Goal: Task Accomplishment & Management: Manage account settings

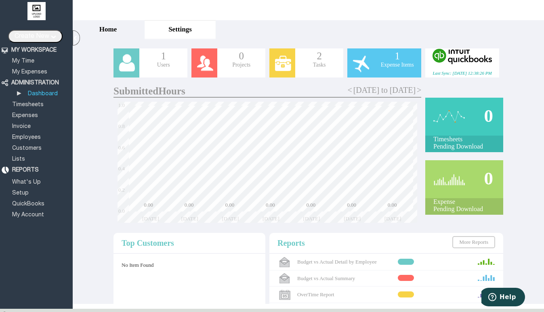
click at [394, 72] on div "1 Expense Items" at bounding box center [397, 62] width 48 height 29
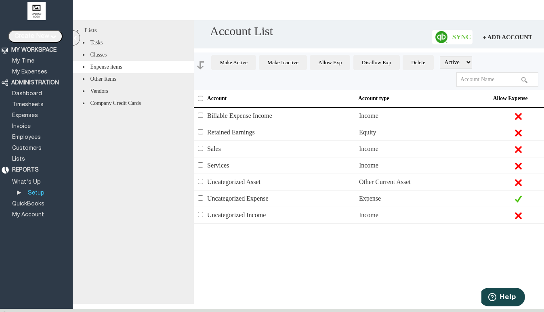
click at [265, 202] on span "Uncategorized Expense" at bounding box center [237, 198] width 61 height 7
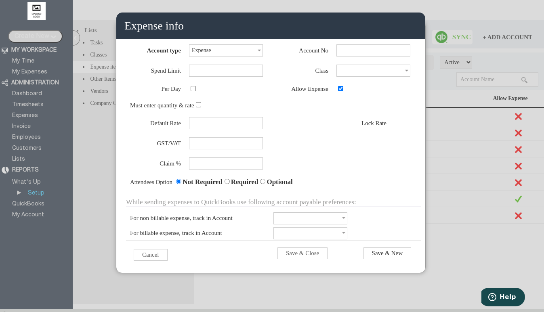
scroll to position [47, 0]
click at [321, 251] on input "Save & Close" at bounding box center [303, 254] width 50 height 12
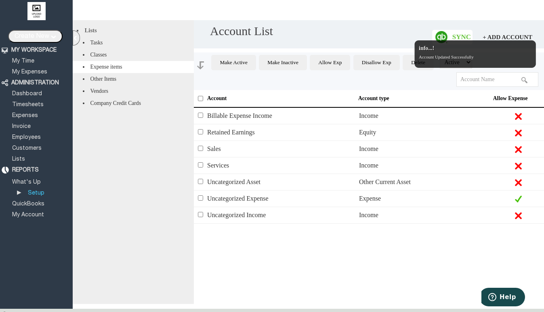
click at [339, 256] on div "Account Account type Allow Expense Billable Expense Income Income Retained Earn…" at bounding box center [369, 209] width 350 height 238
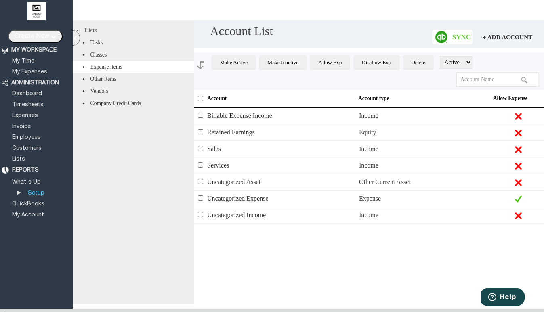
click at [172, 49] on li "Tasks" at bounding box center [133, 43] width 121 height 12
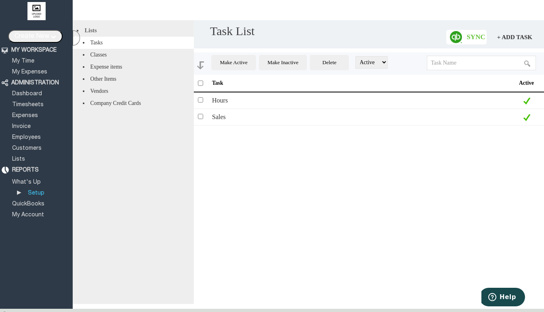
click at [147, 41] on li "Tasks" at bounding box center [133, 43] width 121 height 12
click at [102, 44] on li "Tasks" at bounding box center [133, 43] width 121 height 12
click at [30, 61] on link "My Time" at bounding box center [23, 61] width 25 height 5
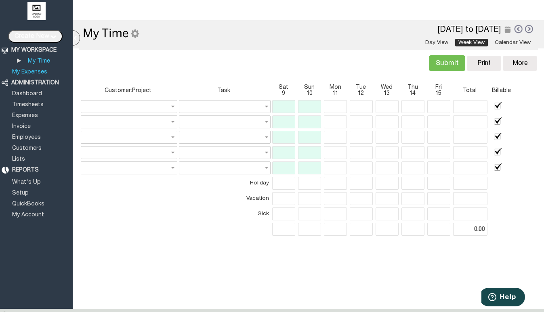
click at [38, 70] on link "My Expenses" at bounding box center [30, 71] width 38 height 5
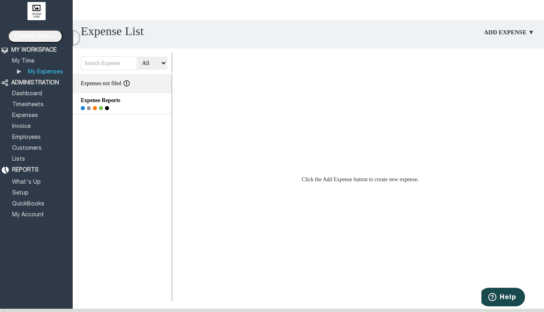
click at [29, 65] on li "▶ My Expenses" at bounding box center [42, 70] width 62 height 11
click at [29, 61] on link "My Time" at bounding box center [23, 61] width 25 height 5
click at [22, 61] on link "My Time" at bounding box center [23, 61] width 25 height 5
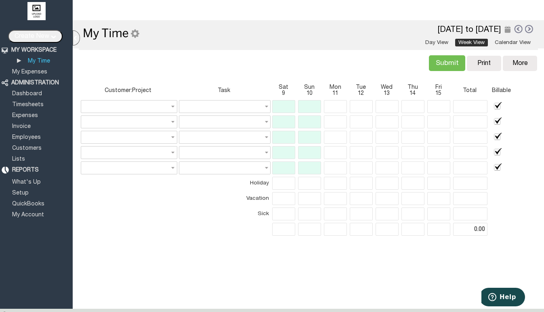
click at [514, 28] on link at bounding box center [518, 28] width 9 height 9
click at [514, 29] on link at bounding box center [518, 28] width 9 height 9
click at [431, 102] on input "text" at bounding box center [438, 106] width 23 height 13
click at [155, 105] on input "text" at bounding box center [129, 106] width 97 height 13
click at [171, 109] on input "text" at bounding box center [129, 106] width 97 height 13
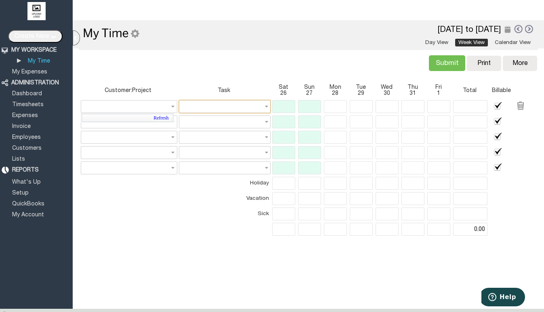
click at [227, 108] on input "text" at bounding box center [225, 106] width 92 height 13
type input "None"
click at [157, 105] on input "text" at bounding box center [129, 106] width 97 height 13
click at [161, 118] on link "Refresh" at bounding box center [128, 118] width 92 height 8
drag, startPoint x: 164, startPoint y: 116, endPoint x: 177, endPoint y: 114, distance: 12.6
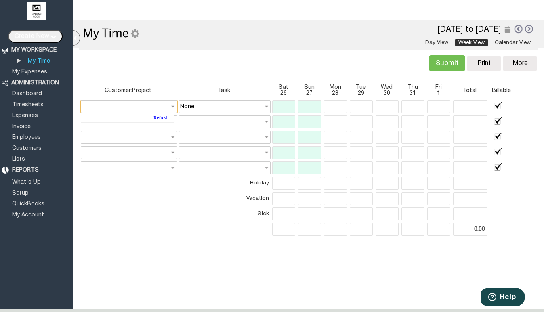
click at [164, 116] on link "Refresh" at bounding box center [127, 117] width 91 height 7
click at [220, 109] on input "None" at bounding box center [225, 106] width 92 height 13
click at [39, 103] on link "Timesheets" at bounding box center [28, 104] width 34 height 5
